Goal: Task Accomplishment & Management: Complete application form

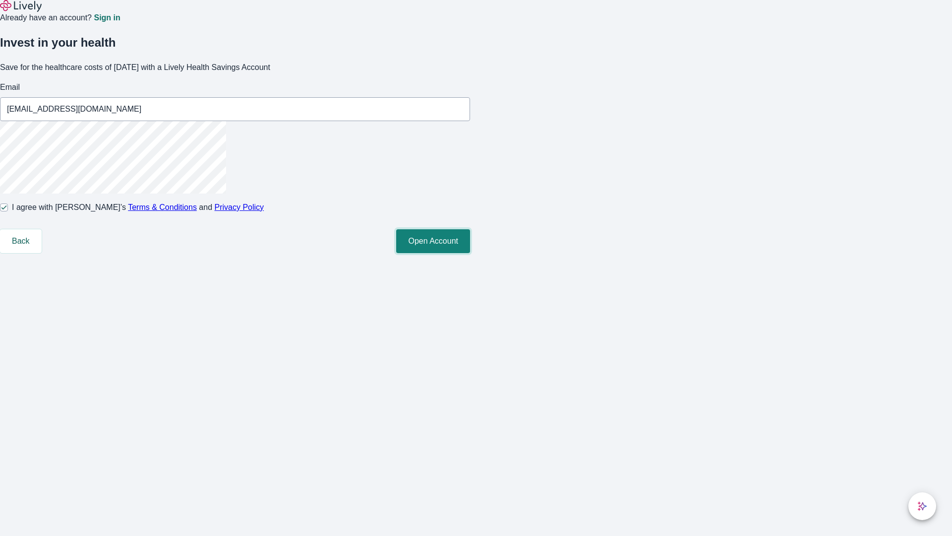
click at [470, 253] on button "Open Account" at bounding box center [433, 241] width 74 height 24
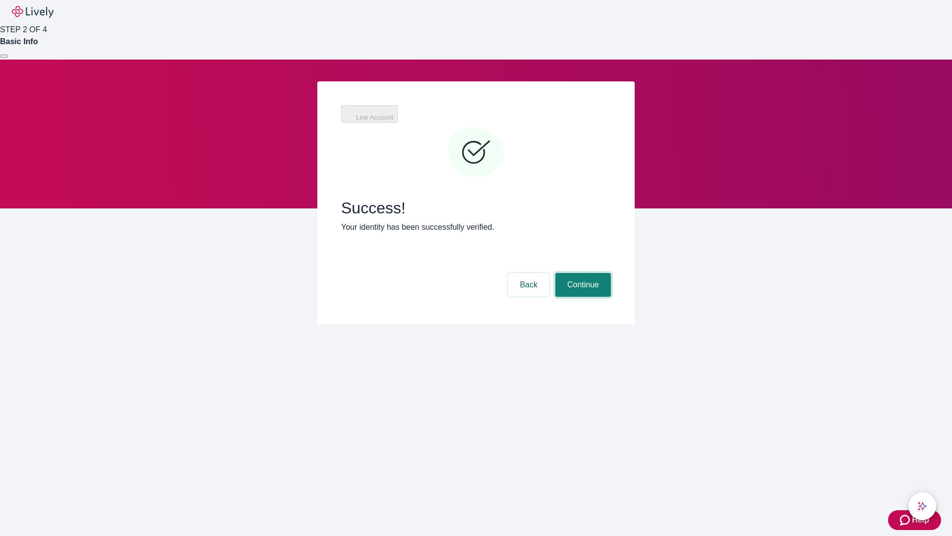
click at [582, 273] on button "Continue" at bounding box center [583, 285] width 56 height 24
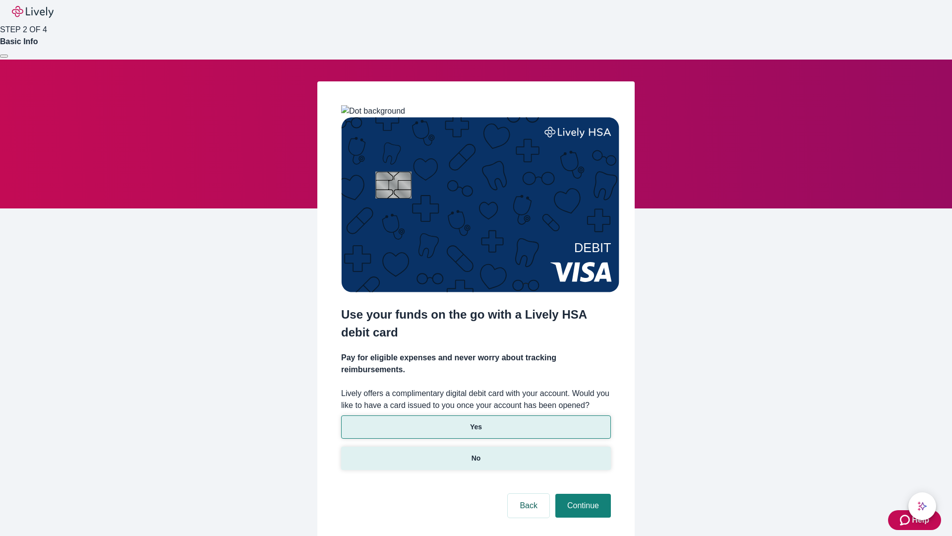
click at [476, 453] on p "No" at bounding box center [476, 458] width 9 height 10
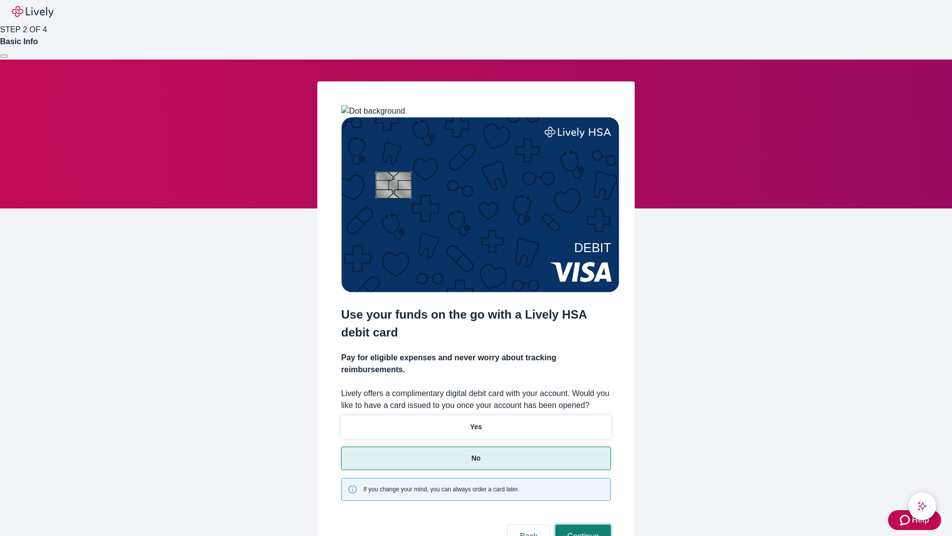
click at [582, 524] on button "Continue" at bounding box center [583, 536] width 56 height 24
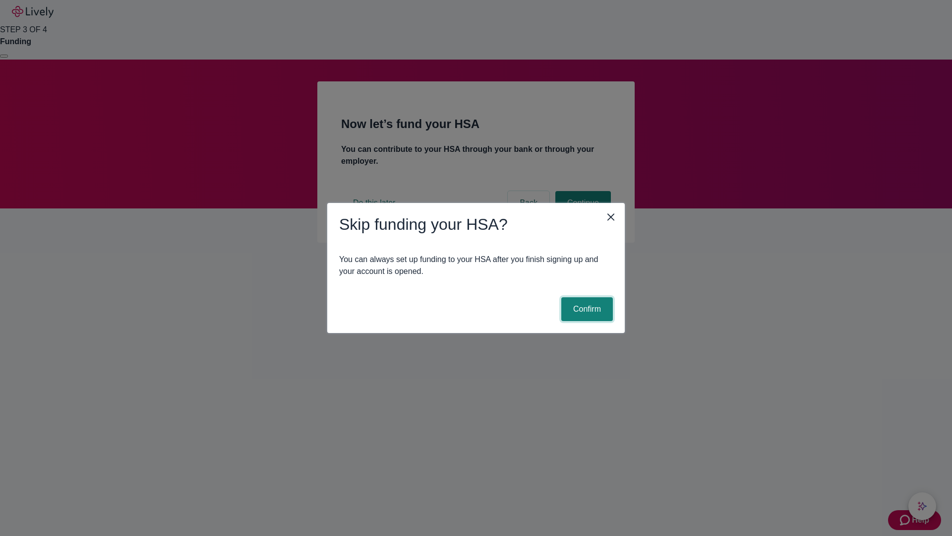
click at [586, 309] on button "Confirm" at bounding box center [587, 309] width 52 height 24
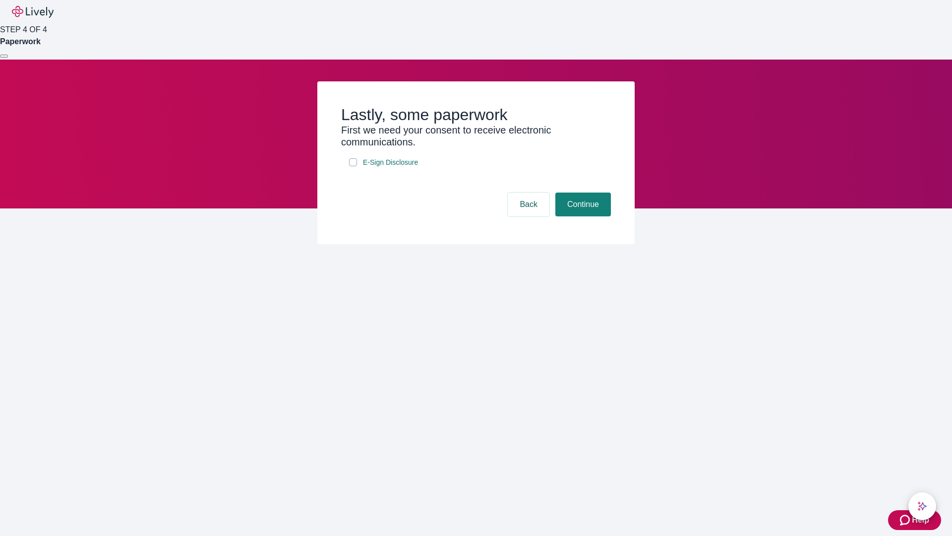
click at [353, 166] on input "E-Sign Disclosure" at bounding box center [353, 162] width 8 height 8
checkbox input "true"
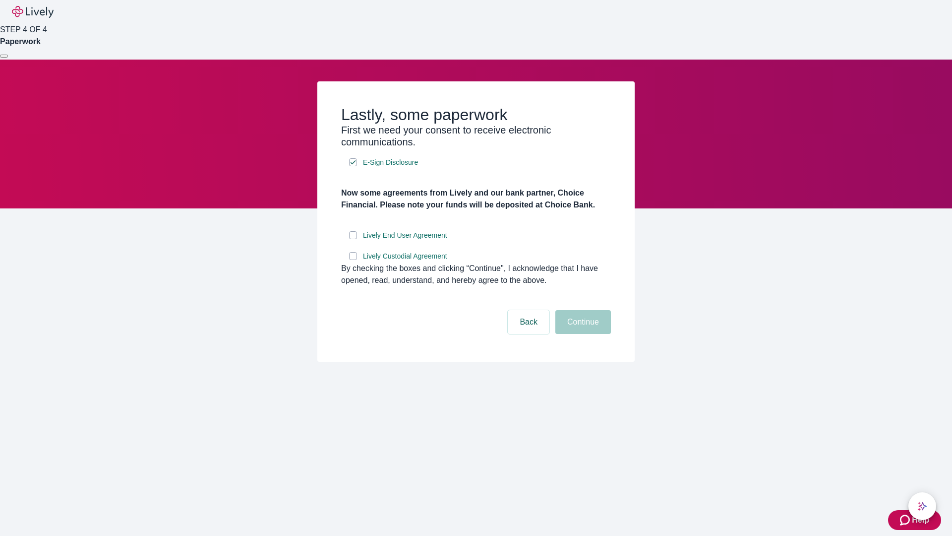
click at [353, 239] on input "Lively End User Agreement" at bounding box center [353, 235] width 8 height 8
checkbox input "true"
click at [353, 260] on input "Lively Custodial Agreement" at bounding box center [353, 256] width 8 height 8
checkbox input "true"
click at [582, 334] on button "Continue" at bounding box center [583, 322] width 56 height 24
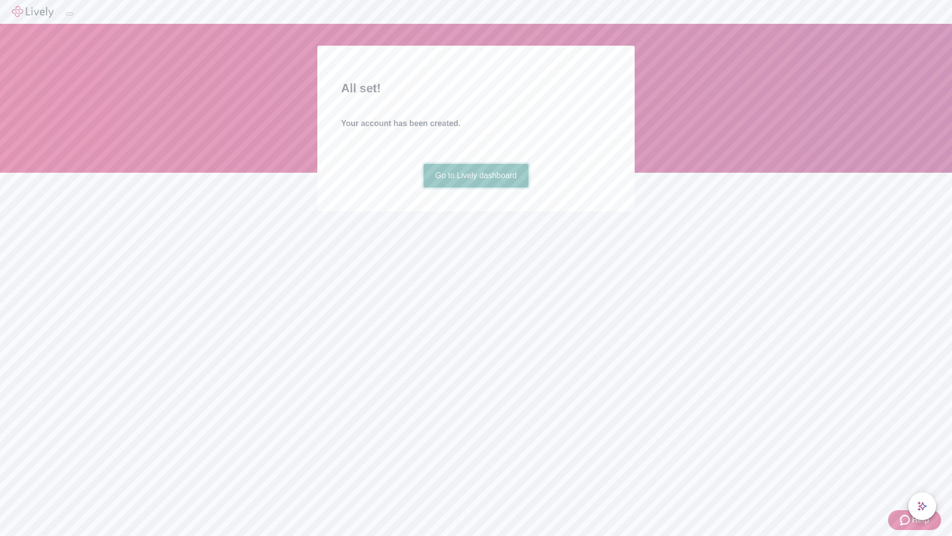
click at [476, 187] on link "Go to Lively dashboard" at bounding box center [476, 176] width 106 height 24
